Goal: Task Accomplishment & Management: Use online tool/utility

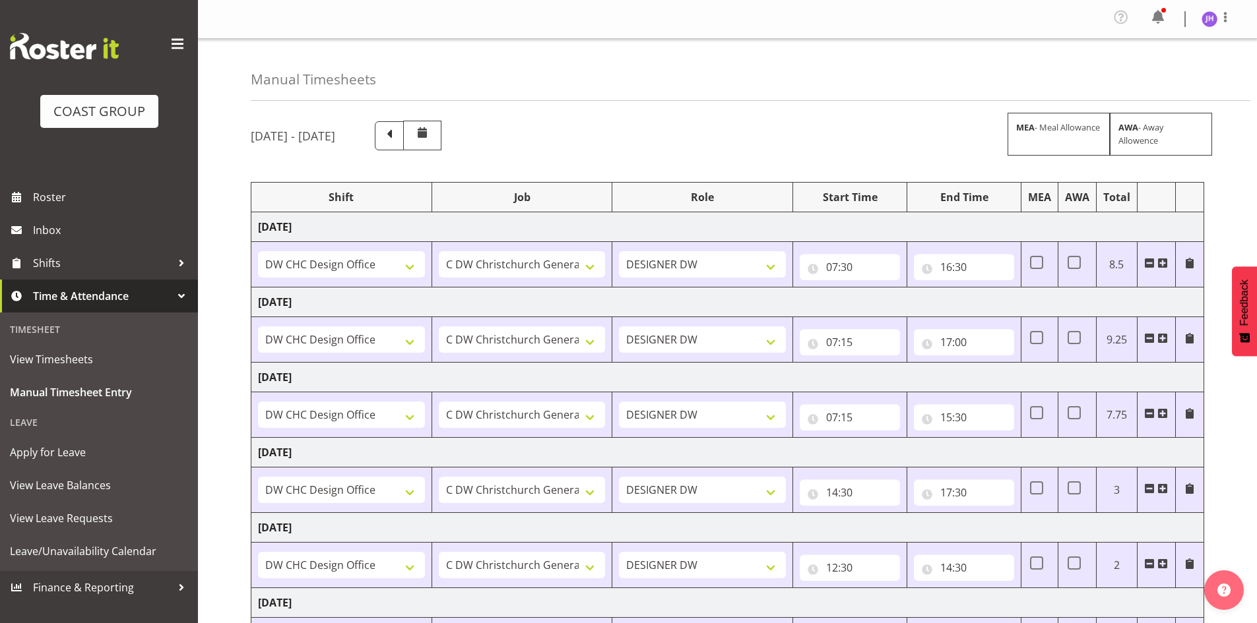
select select "1512"
select select "624"
select select "1512"
select select "624"
select select "1512"
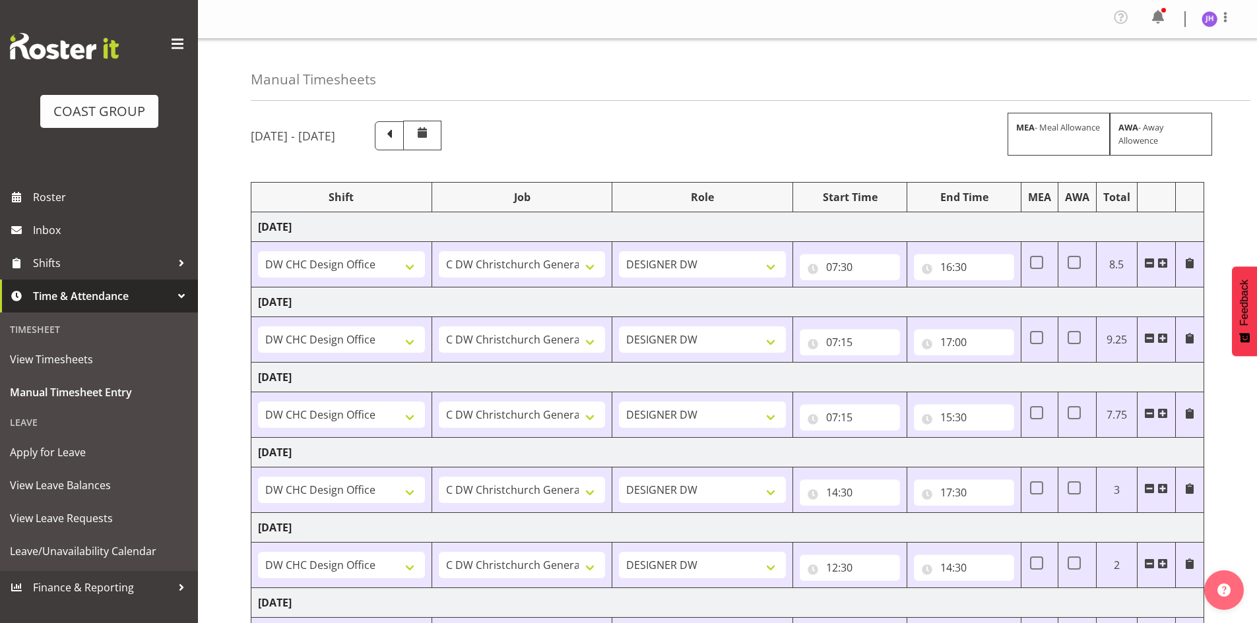
select select "624"
select select "1512"
select select "624"
select select "1512"
select select "624"
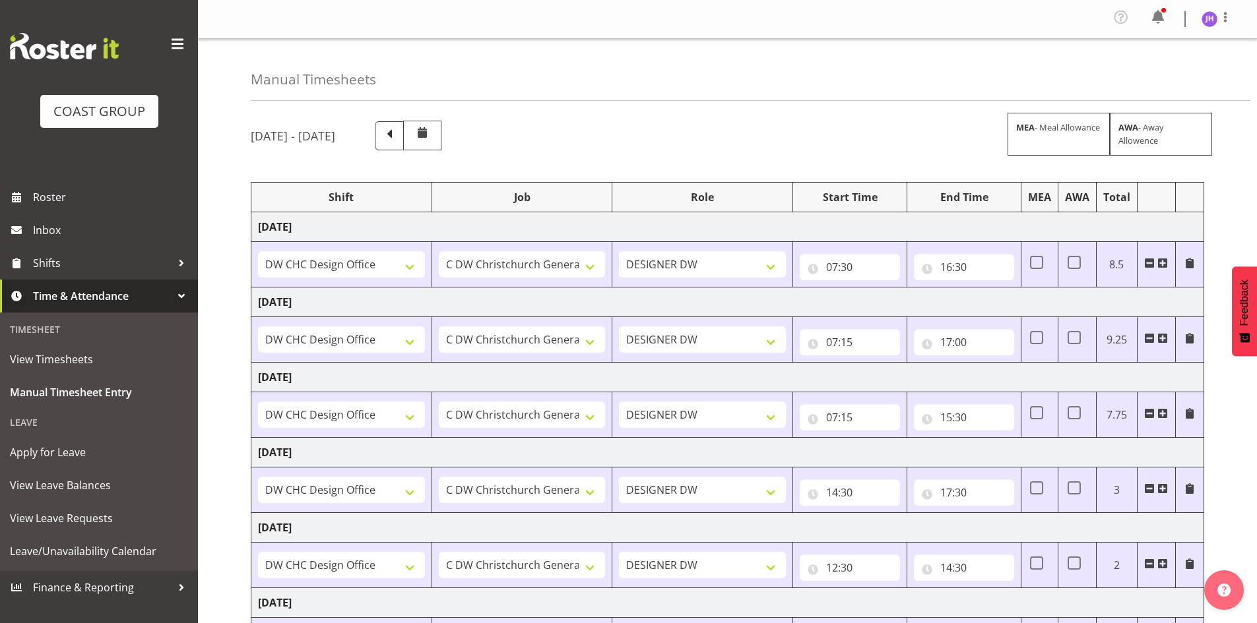
select select "1512"
select select "624"
select select "1512"
select select "624"
select select "1512"
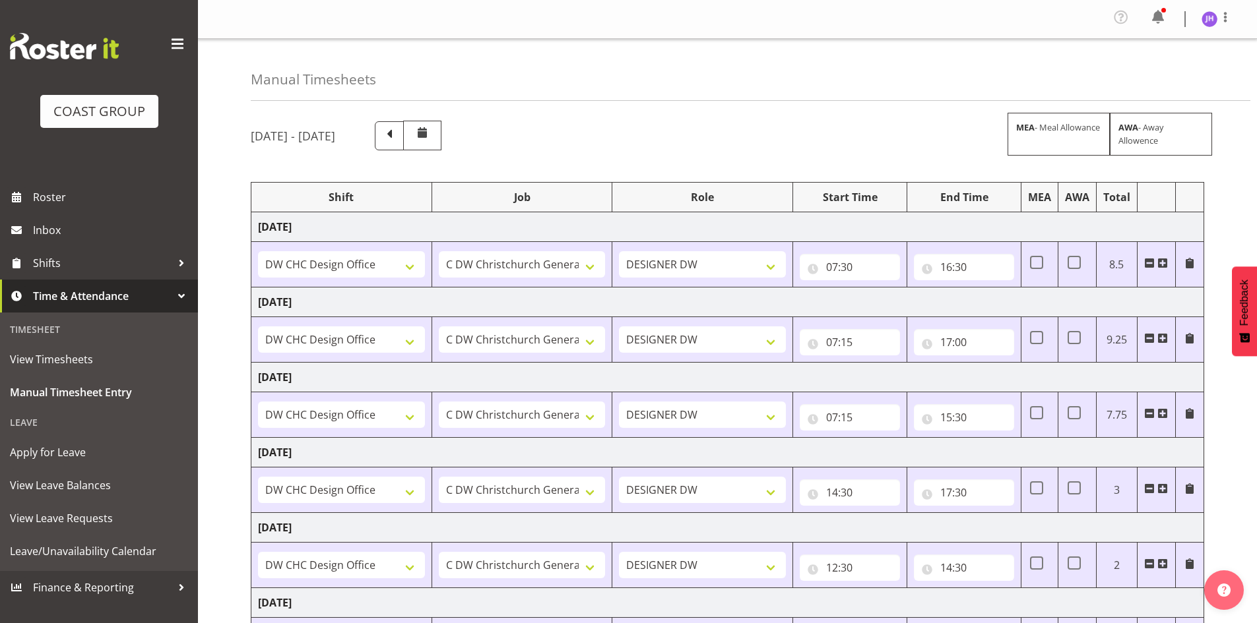
select select "624"
